Goal: Task Accomplishment & Management: Complete application form

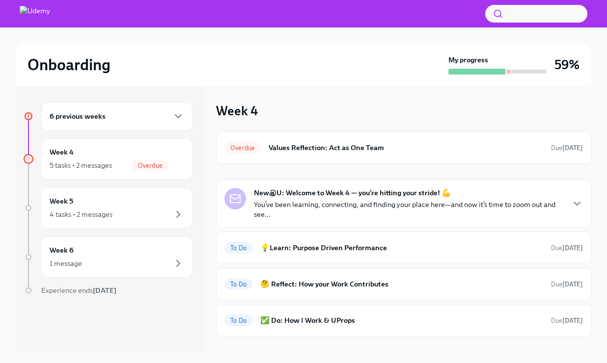
click at [296, 208] on p "You’ve been learning, connecting, and finding your place here—and now it’s time…" at bounding box center [408, 210] width 309 height 20
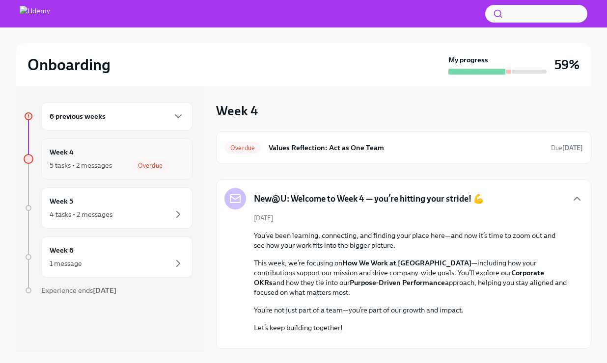
click at [168, 165] on span "Overdue" at bounding box center [150, 165] width 36 height 7
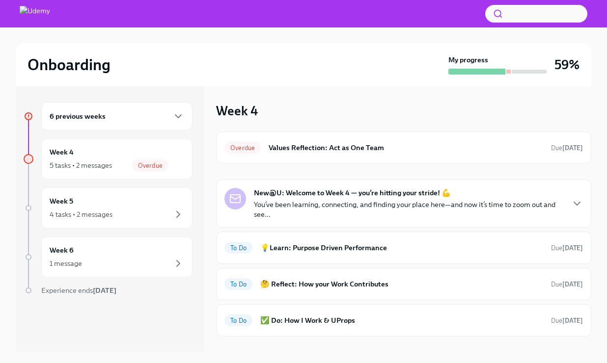
click at [135, 111] on div "6 previous weeks" at bounding box center [117, 116] width 135 height 12
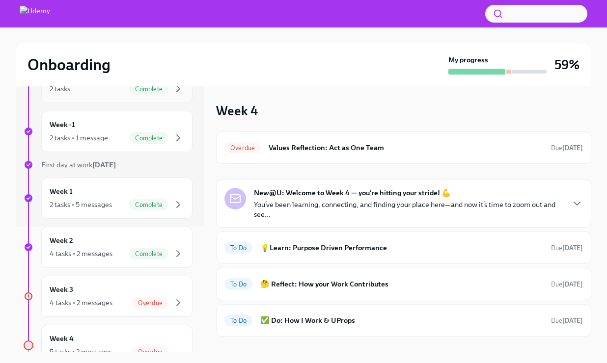
scroll to position [196, 0]
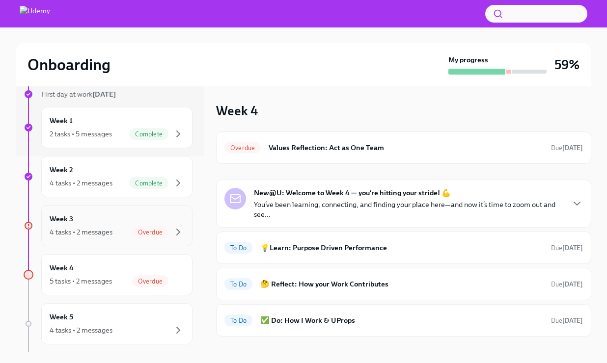
click at [134, 225] on div "Week 3 4 tasks • 2 messages Overdue" at bounding box center [117, 226] width 135 height 25
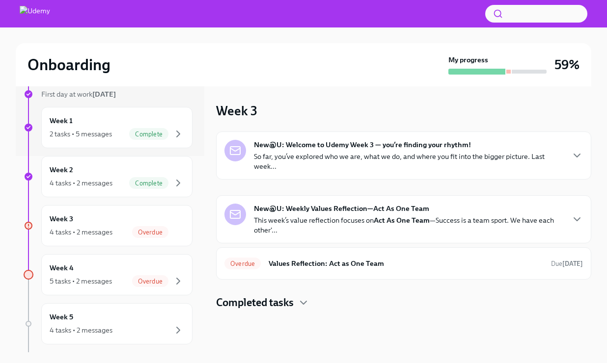
scroll to position [1, 0]
click at [316, 253] on div "Overdue Values Reflection: Act as One Team Due [DATE]" at bounding box center [403, 262] width 375 height 32
click at [302, 274] on div "Overdue Values Reflection: Act as One Team Due [DATE]" at bounding box center [403, 262] width 375 height 32
click at [245, 261] on span "Overdue" at bounding box center [242, 262] width 36 height 7
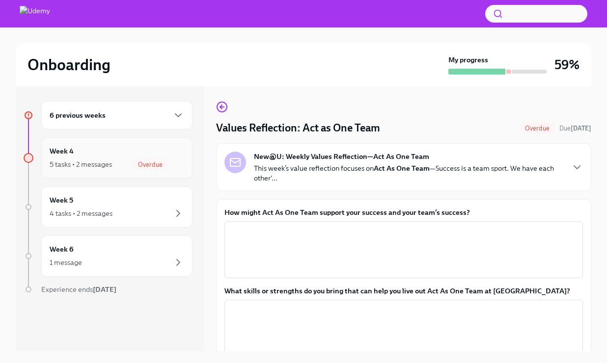
click at [163, 167] on span "Overdue" at bounding box center [150, 164] width 36 height 7
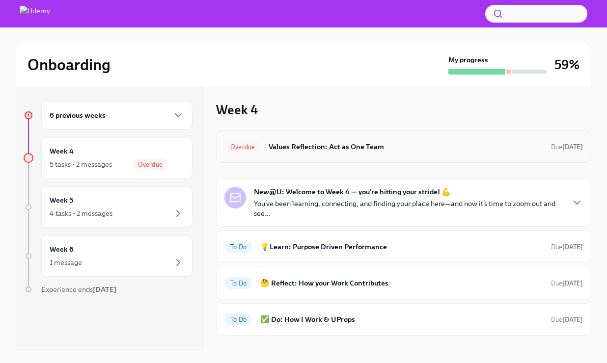
click at [316, 139] on div "Overdue Values Reflection: Act as One Team Due [DATE]" at bounding box center [403, 147] width 358 height 16
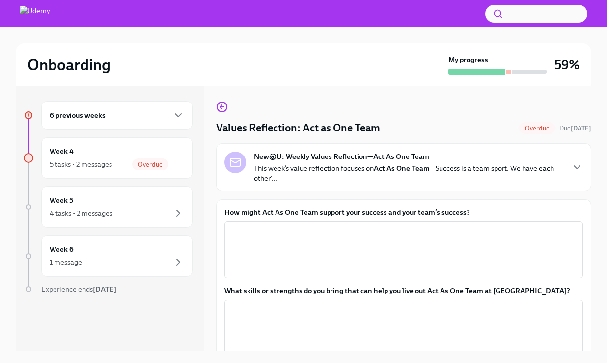
click at [107, 121] on div "6 previous weeks" at bounding box center [117, 115] width 135 height 12
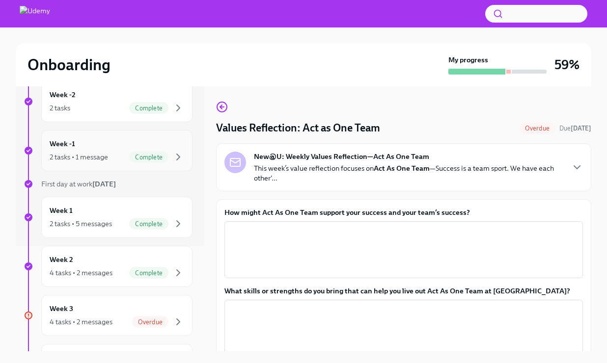
scroll to position [155, 0]
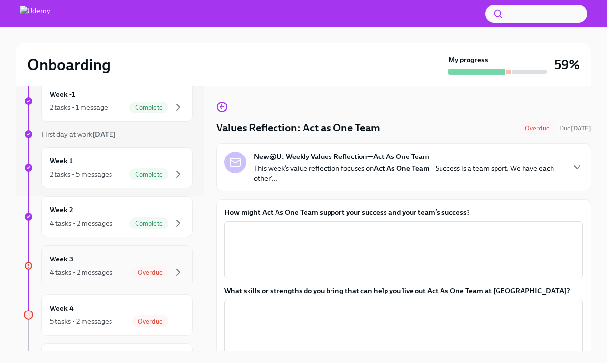
click at [96, 269] on div "4 tasks • 2 messages" at bounding box center [81, 273] width 63 height 10
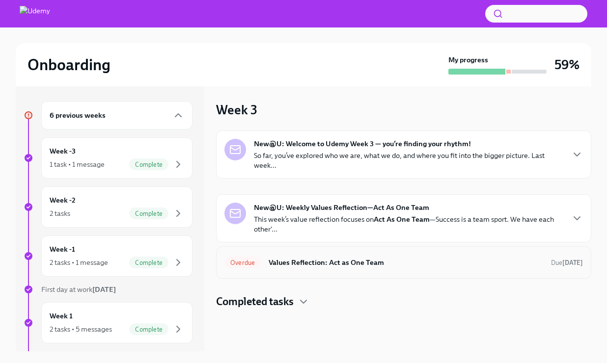
click at [370, 265] on h6 "Values Reflection: Act as One Team" at bounding box center [406, 262] width 274 height 11
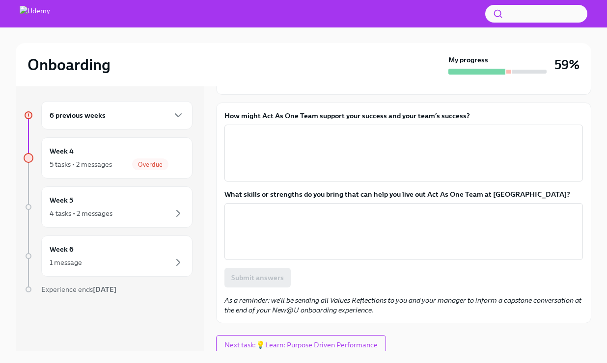
scroll to position [100, 0]
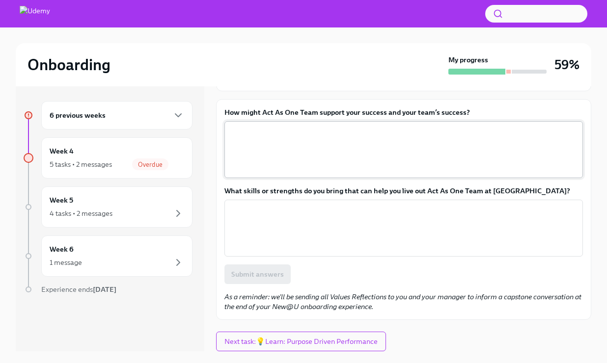
click at [267, 140] on textarea "How might Act As One Team support your success and your team’s success?" at bounding box center [403, 149] width 347 height 47
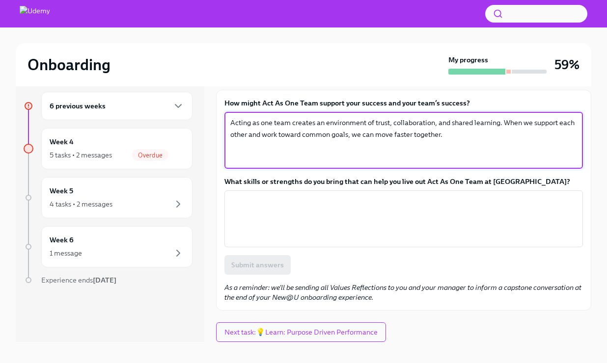
scroll to position [15, 0]
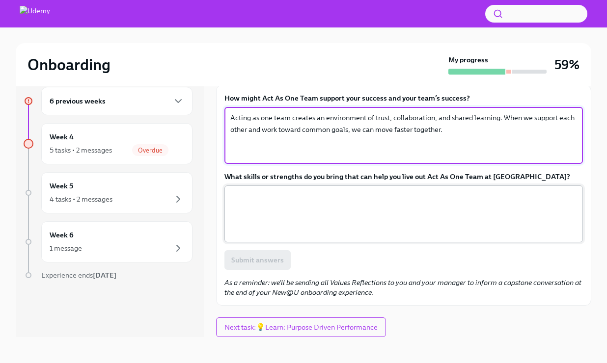
type textarea "Acting as one team creates an environment of trust, collaboration, and shared l…"
click at [247, 203] on textarea "What skills or strengths do you bring that can help you live out Act As One Tea…" at bounding box center [403, 213] width 347 height 47
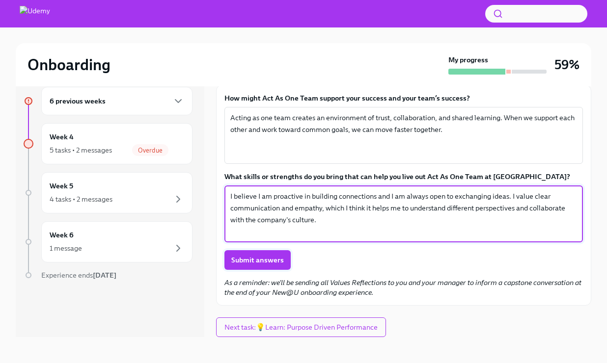
type textarea "I believe I am proactive in building connections and I am always open to exchan…"
click at [239, 260] on span "Submit answers" at bounding box center [257, 260] width 53 height 10
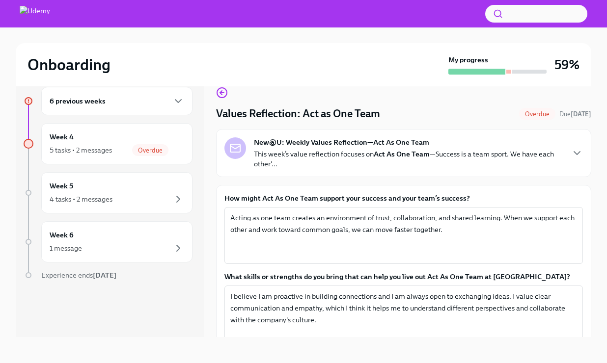
scroll to position [0, 0]
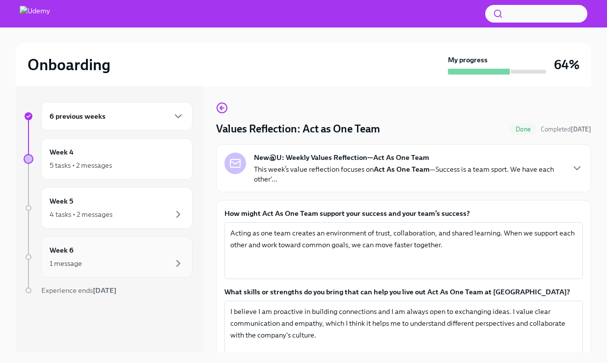
click at [92, 251] on div "Week 6 1 message" at bounding box center [117, 257] width 135 height 25
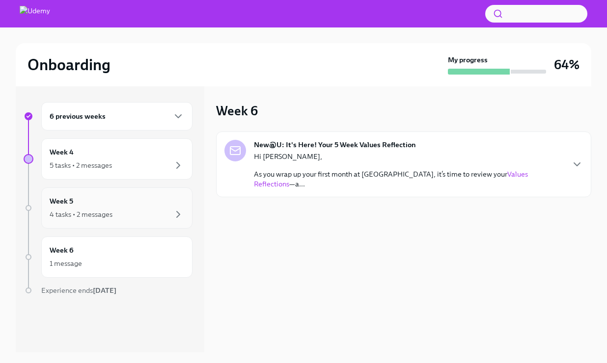
click at [107, 213] on div "4 tasks • 2 messages" at bounding box center [81, 215] width 63 height 10
